Goal: Task Accomplishment & Management: Use online tool/utility

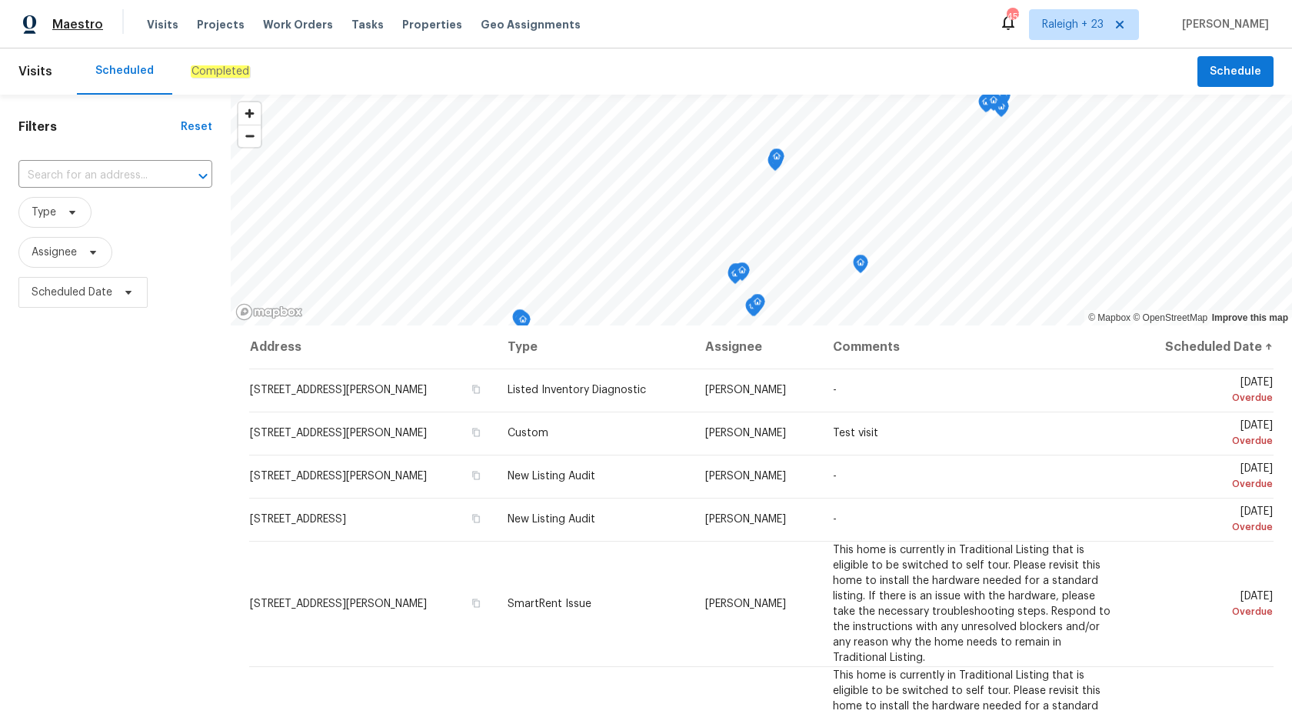
click at [85, 26] on span "Maestro" at bounding box center [77, 24] width 51 height 15
